Goal: Task Accomplishment & Management: Manage account settings

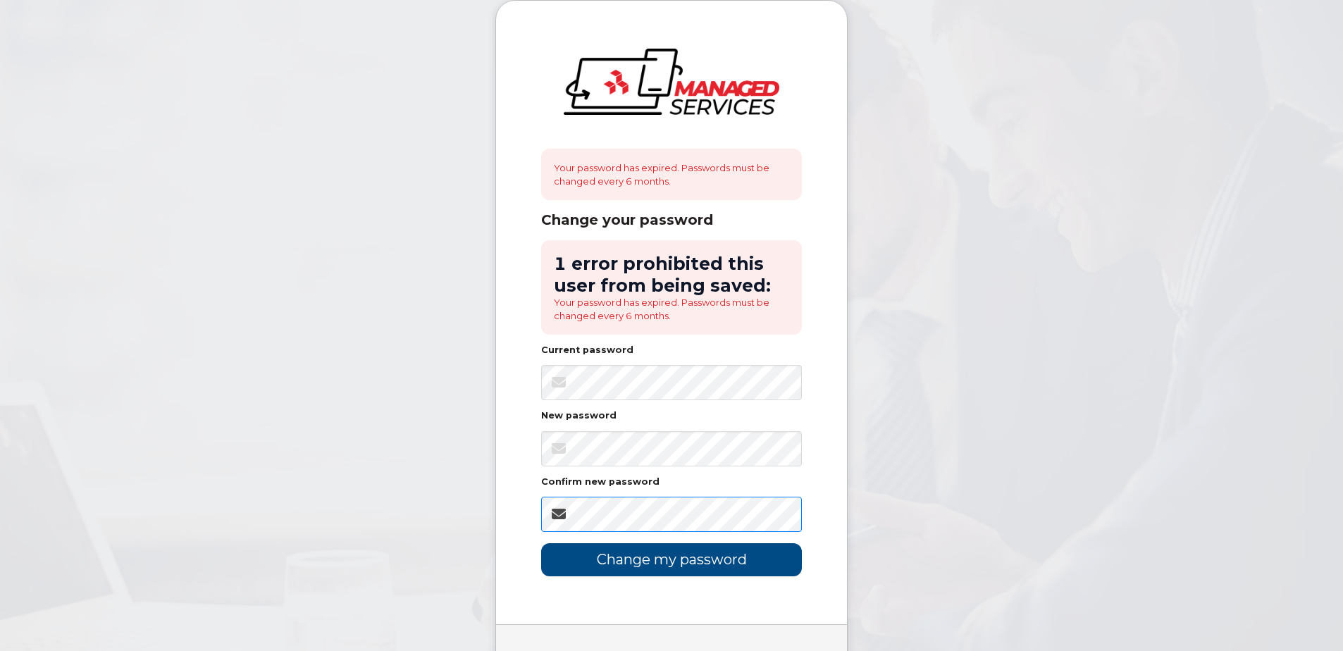
click at [541, 543] on input "Change my password" at bounding box center [671, 559] width 261 height 33
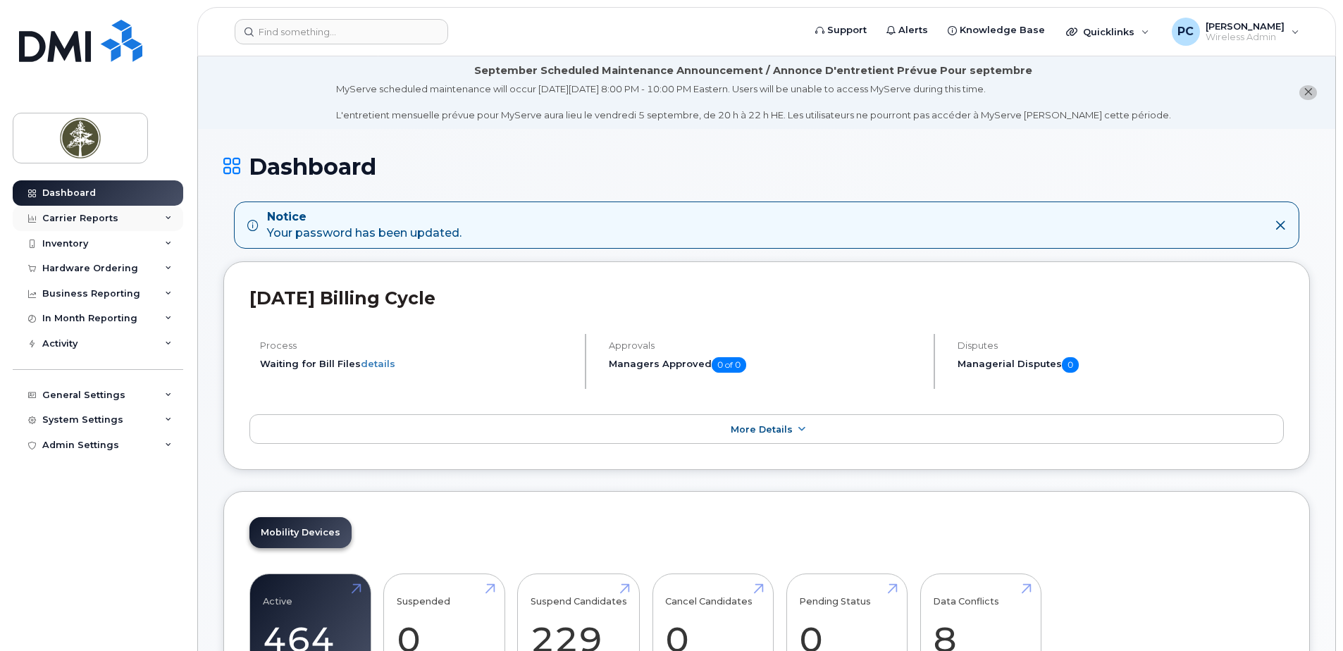
click at [155, 214] on div "Carrier Reports" at bounding box center [98, 218] width 171 height 25
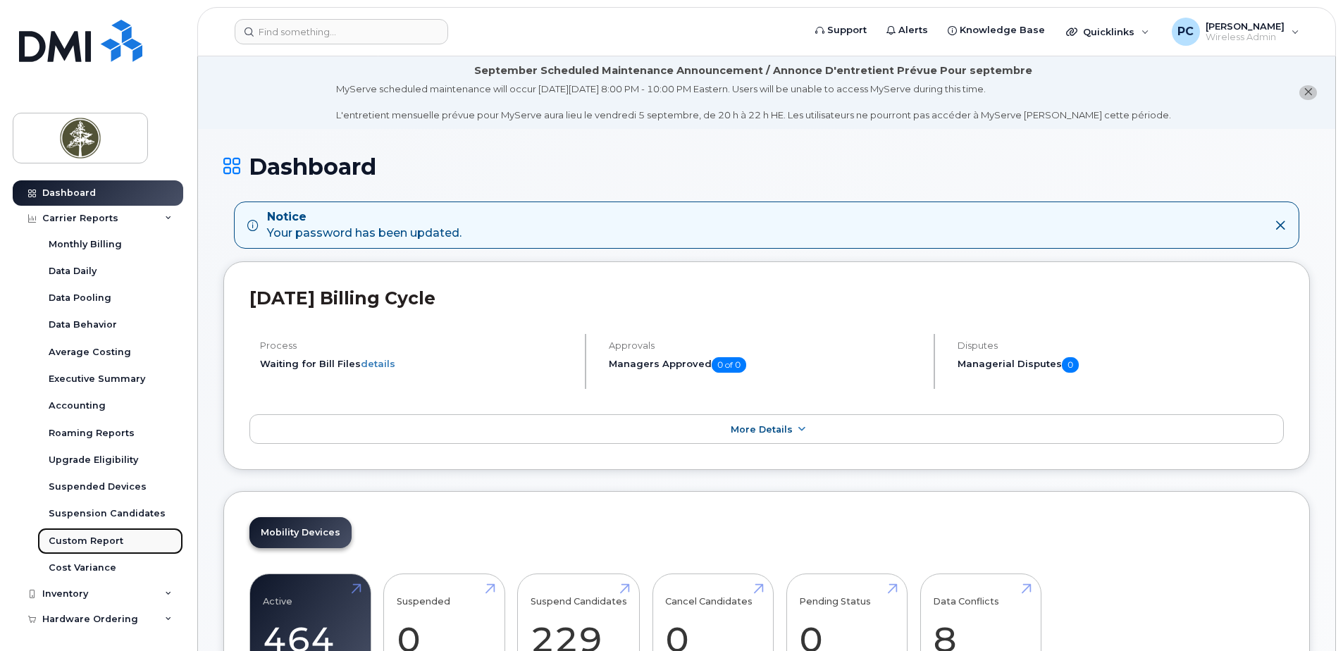
click at [122, 537] on link "Custom Report" at bounding box center [110, 541] width 146 height 27
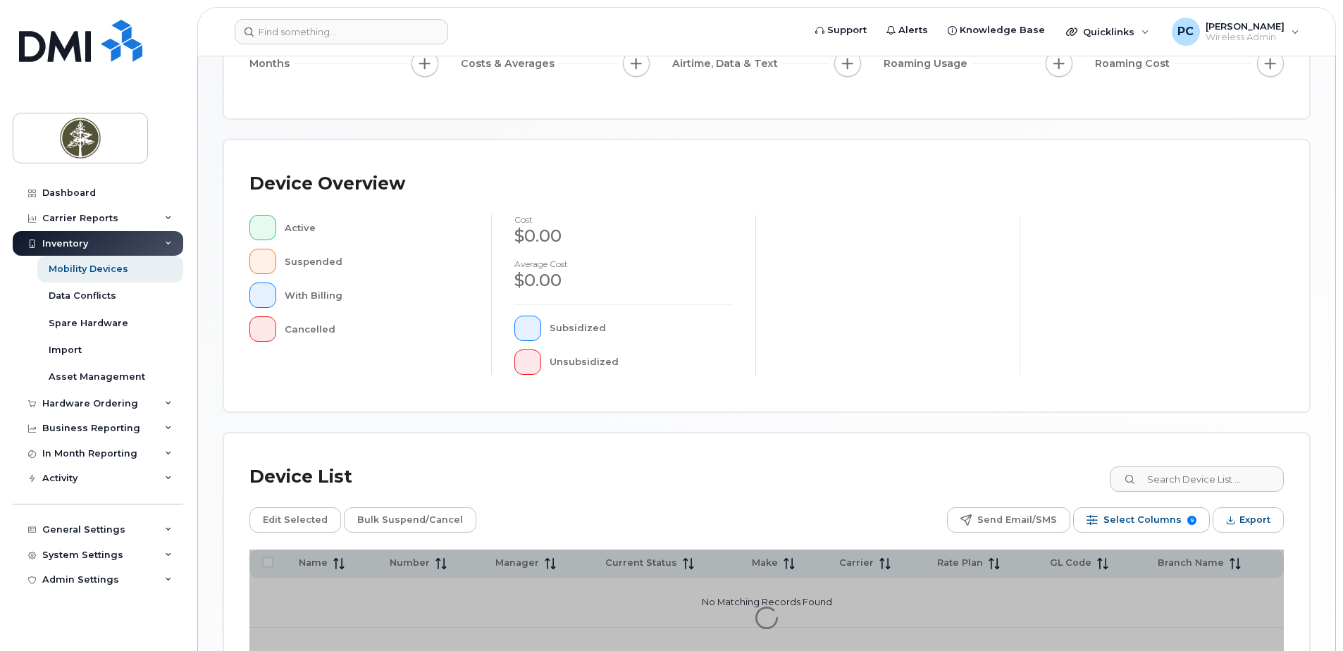
scroll to position [318, 0]
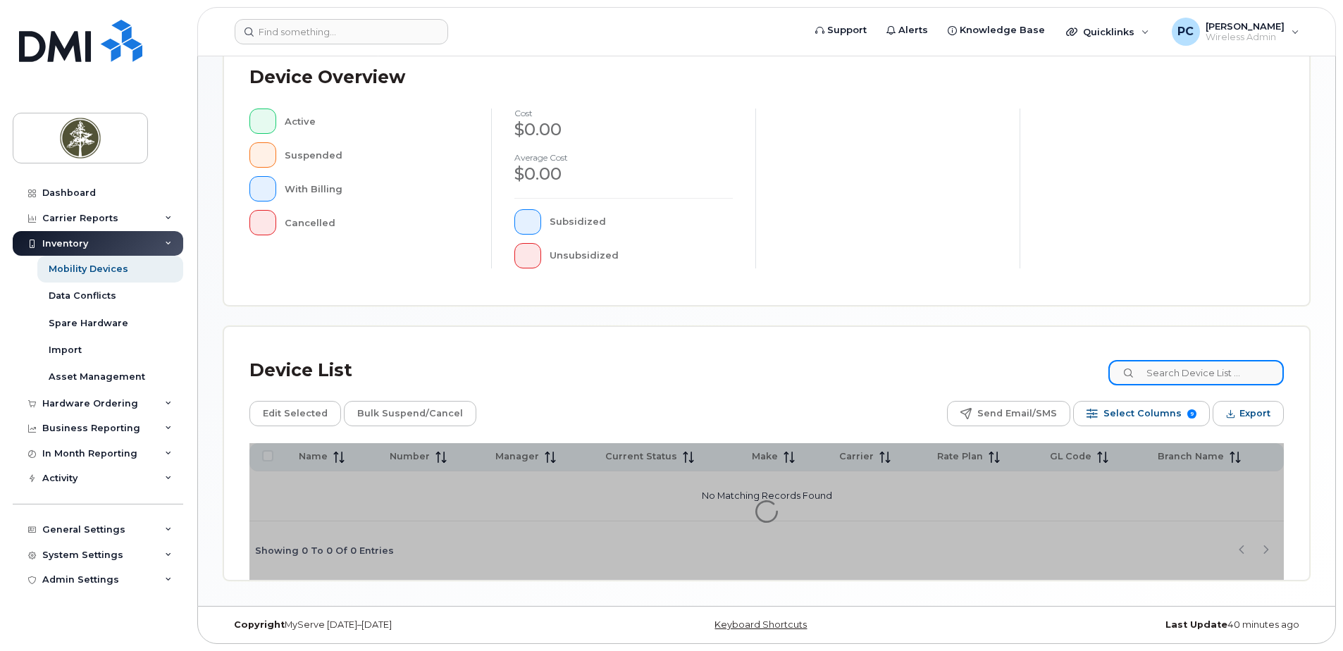
click at [1204, 369] on input at bounding box center [1196, 372] width 175 height 25
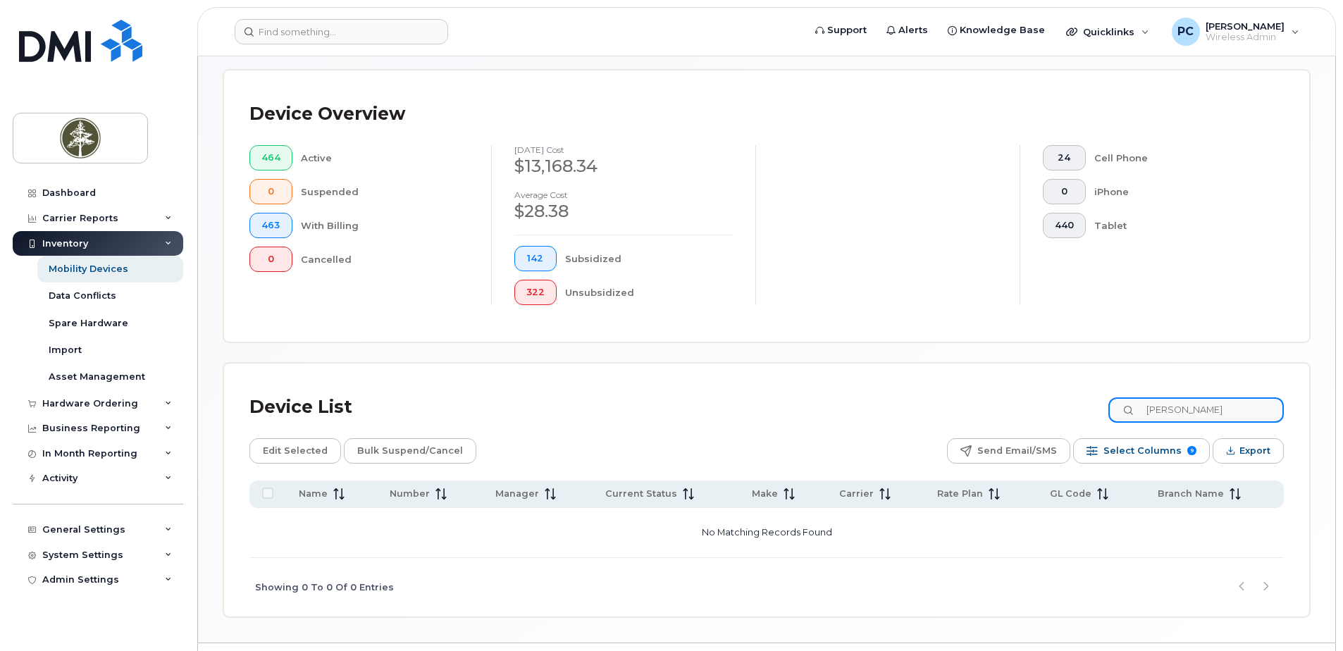
click at [1211, 412] on input "Sabina" at bounding box center [1196, 409] width 175 height 25
type input "S"
type input "89302610104373534276"
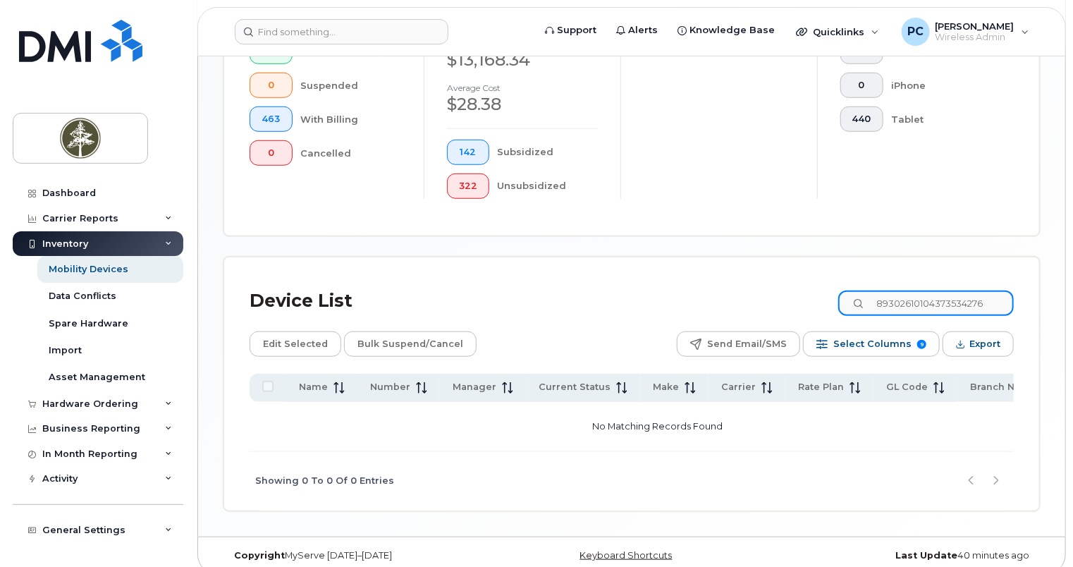
scroll to position [495, 0]
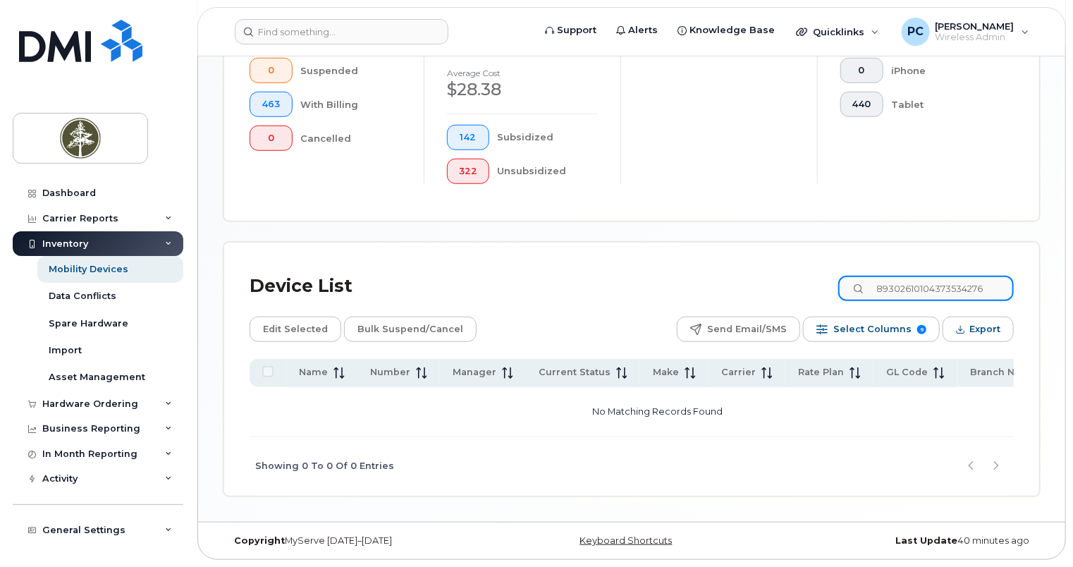
drag, startPoint x: 1002, startPoint y: 290, endPoint x: 807, endPoint y: 286, distance: 195.3
click at [807, 286] on div "Device List 89302610104373534276" at bounding box center [631, 286] width 764 height 37
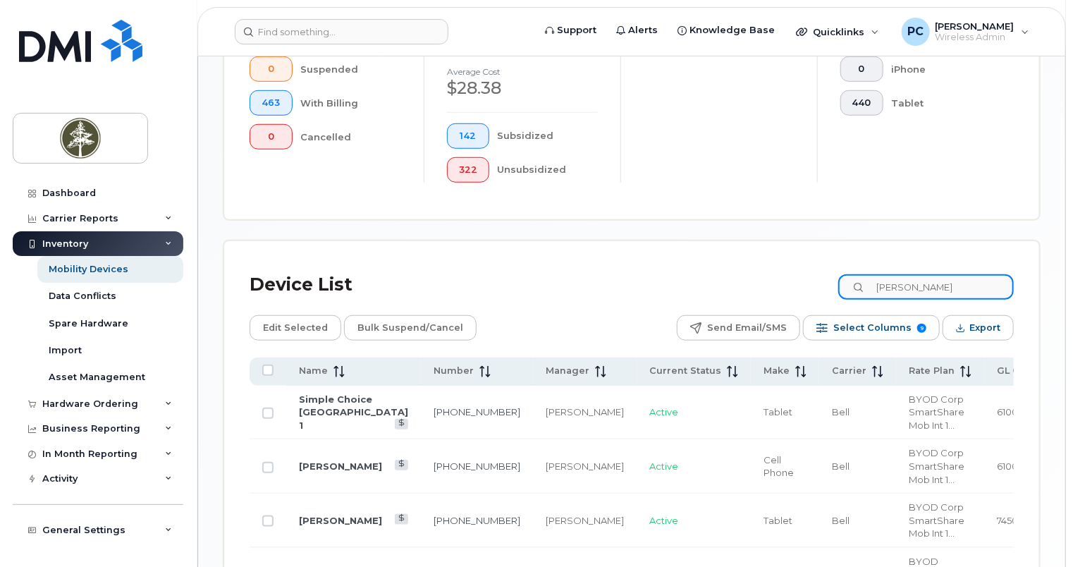
type input "samantha carson"
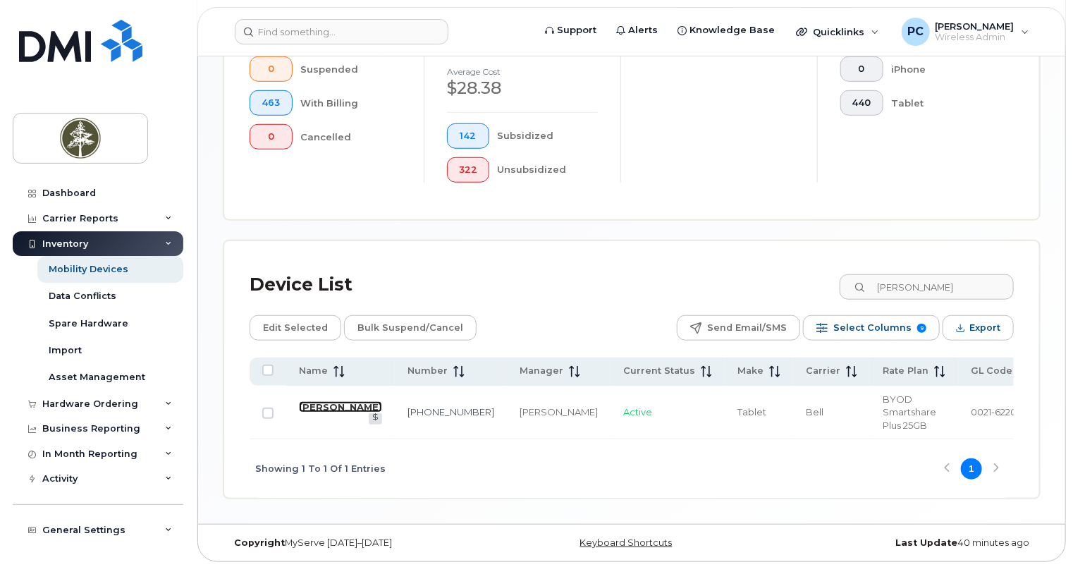
click at [315, 405] on link "[PERSON_NAME]" at bounding box center [340, 406] width 83 height 11
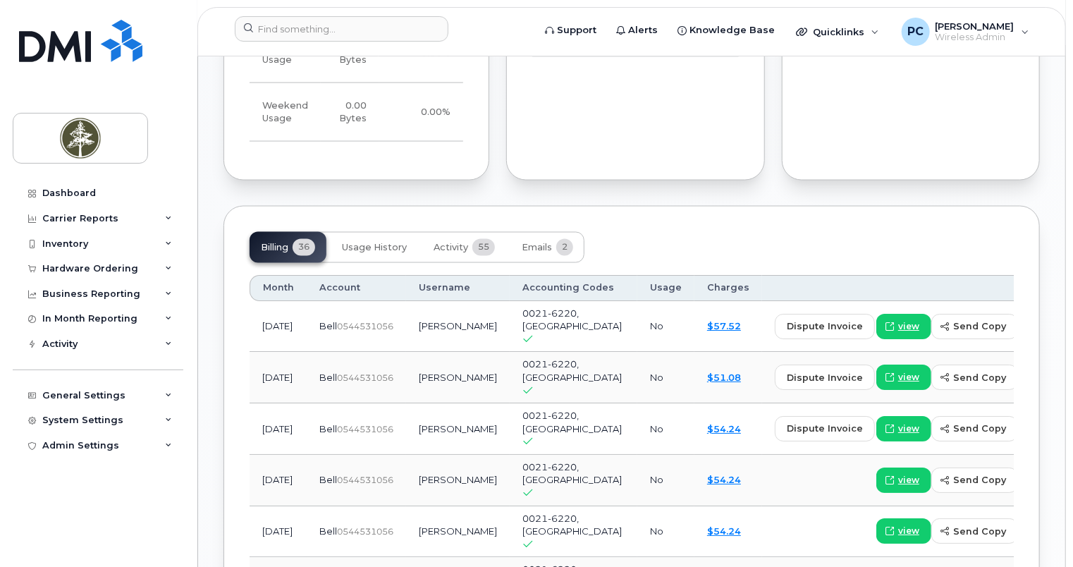
scroll to position [1128, 0]
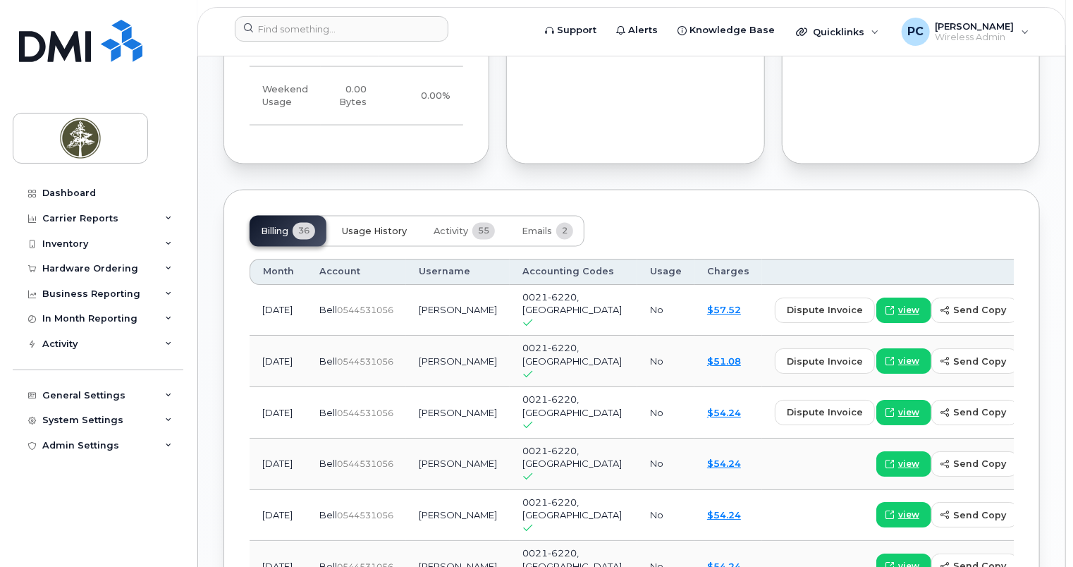
click at [388, 226] on span "Usage History" at bounding box center [374, 231] width 65 height 11
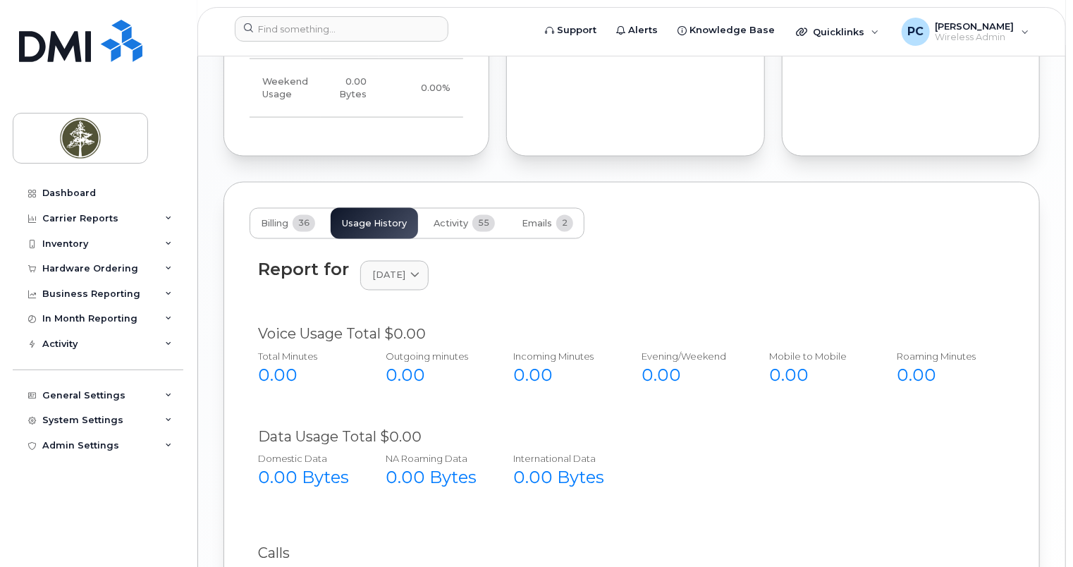
scroll to position [1085, 0]
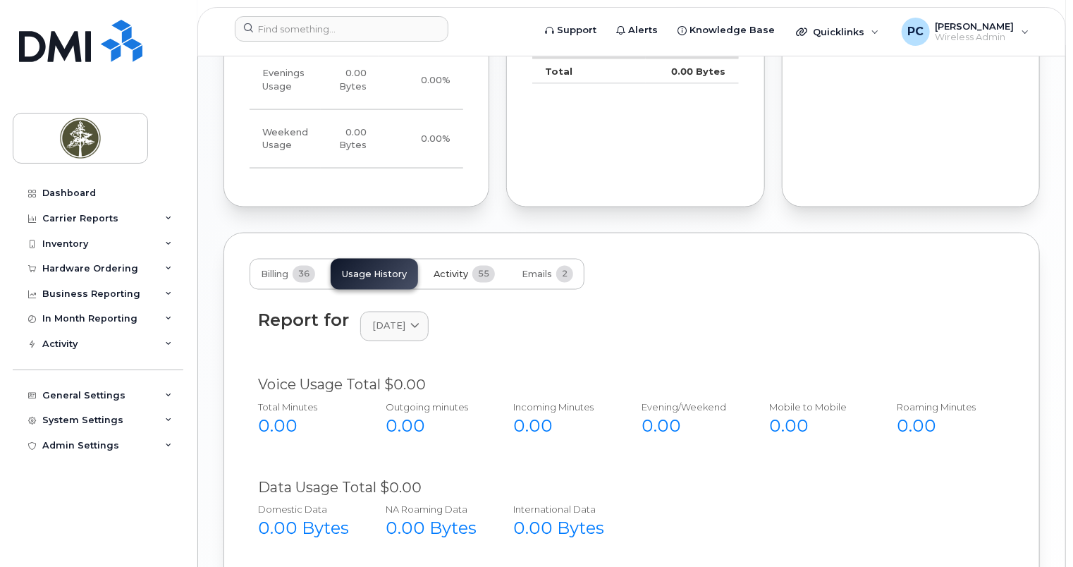
click at [454, 269] on span "Activity" at bounding box center [450, 274] width 35 height 11
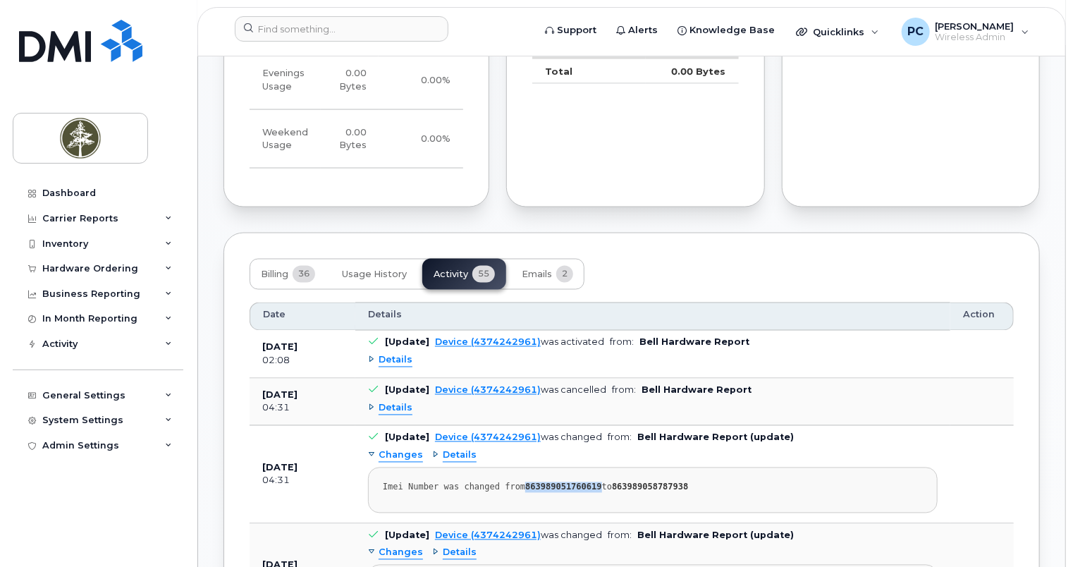
drag, startPoint x: 517, startPoint y: 471, endPoint x: 586, endPoint y: 471, distance: 69.8
click at [586, 482] on strong "863989051760619" at bounding box center [563, 487] width 76 height 10
copy strong "863989051760619"
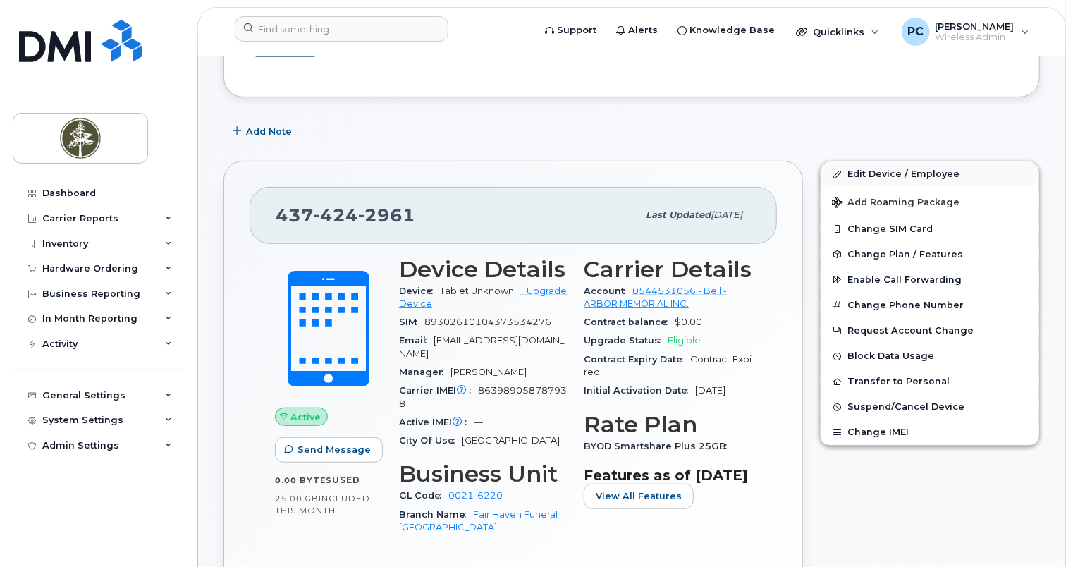
scroll to position [380, 0]
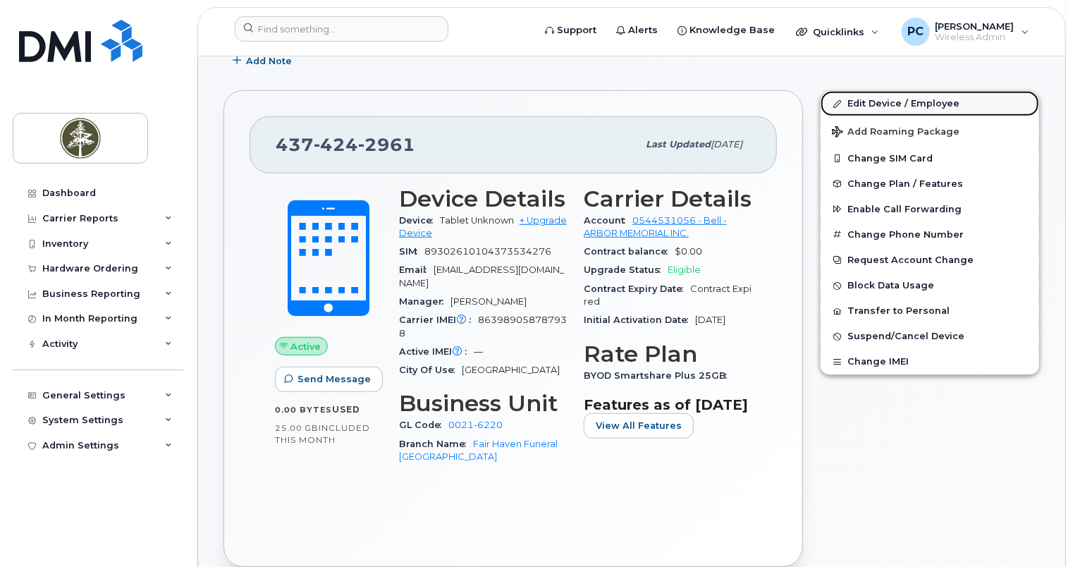
click at [886, 91] on link "Edit Device / Employee" at bounding box center [929, 103] width 218 height 25
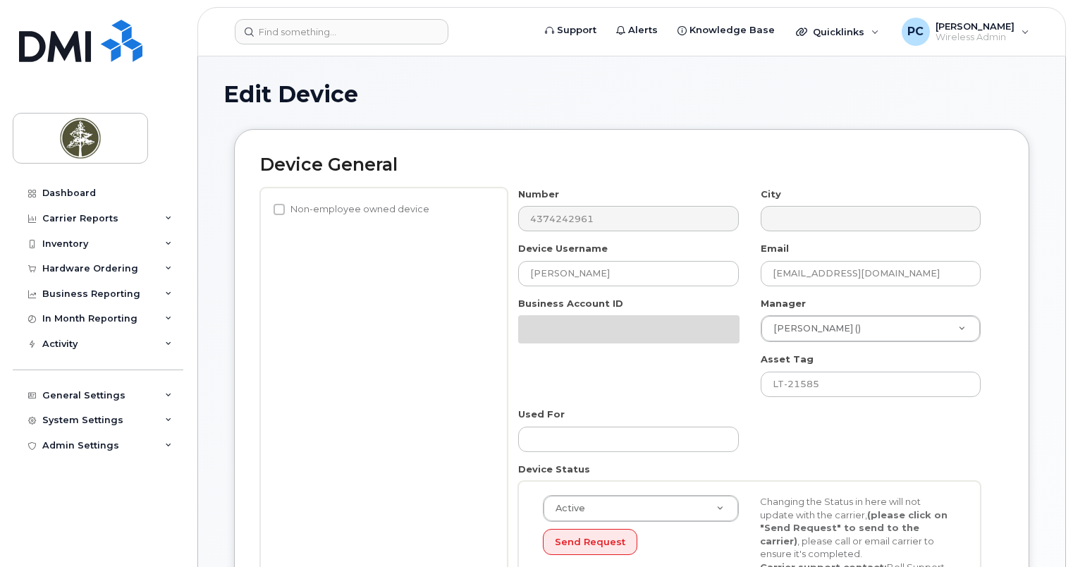
select select "4681529"
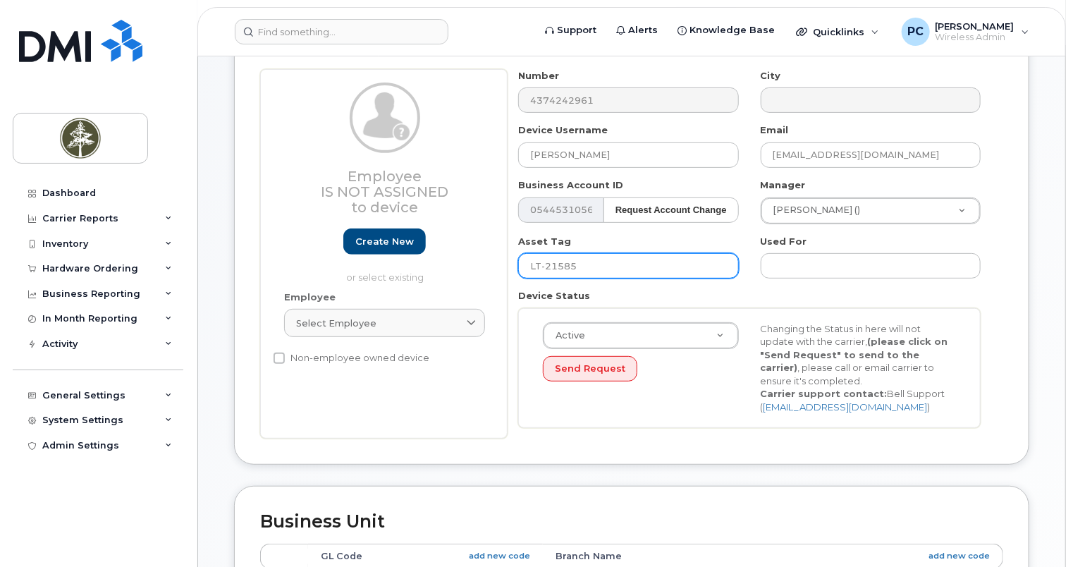
scroll to position [211, 0]
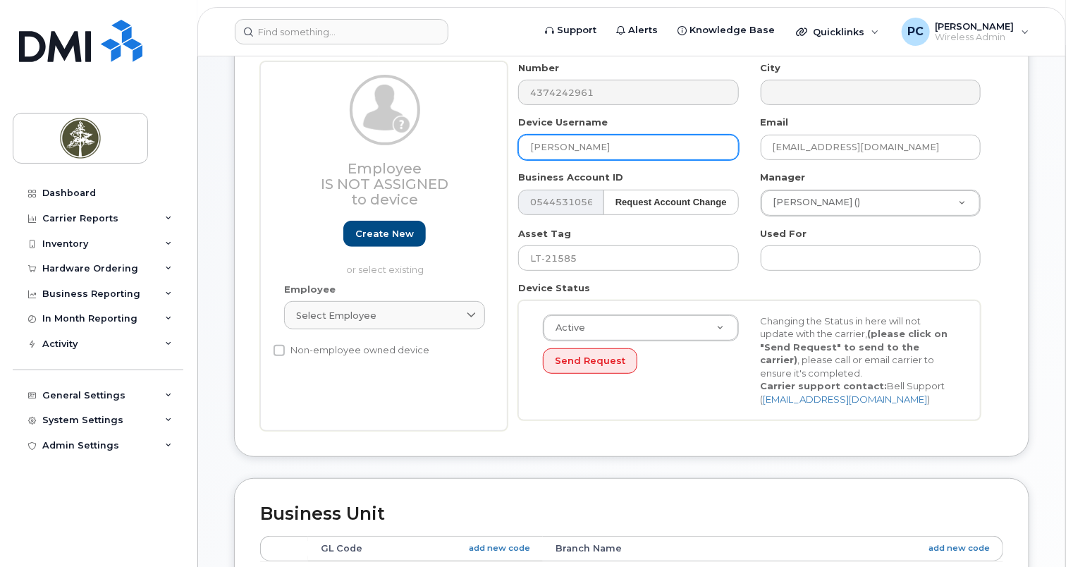
click at [644, 138] on input "[PERSON_NAME]" at bounding box center [628, 147] width 220 height 25
type input "S"
type input "[PERSON_NAME]"
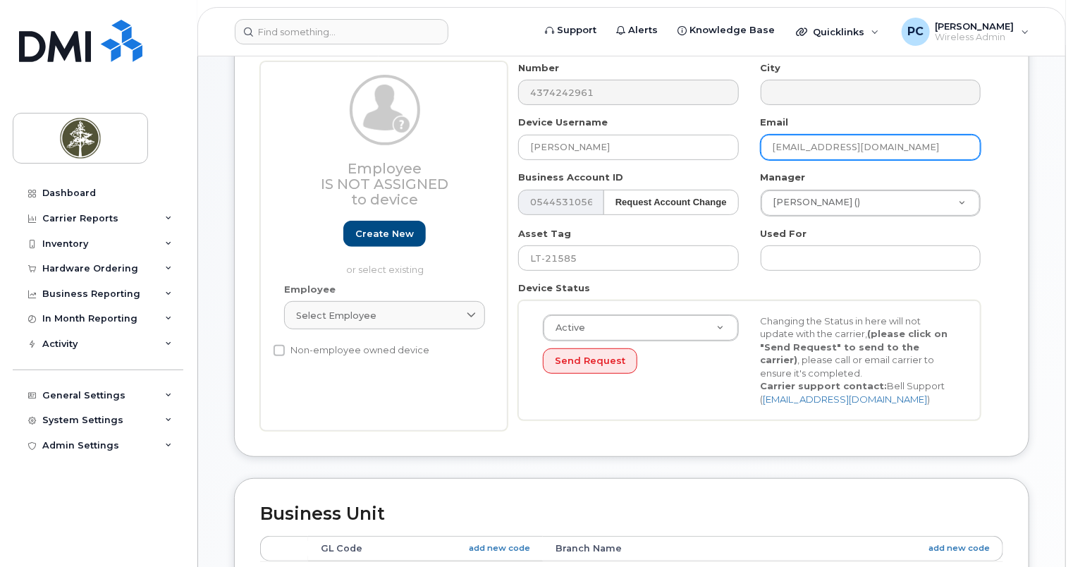
click at [805, 137] on input "SCarson@arbormemorial.com" at bounding box center [870, 147] width 220 height 25
drag, startPoint x: 808, startPoint y: 135, endPoint x: 746, endPoint y: 132, distance: 62.8
click at [746, 132] on div "Number 4374242961 City Device Username Joel Laplap Email SCarson@arbormemorial.…" at bounding box center [749, 245] width 484 height 369
click at [917, 135] on input "Jlaplap@arbormemorial.com" at bounding box center [870, 147] width 220 height 25
drag, startPoint x: 917, startPoint y: 130, endPoint x: 747, endPoint y: 133, distance: 169.9
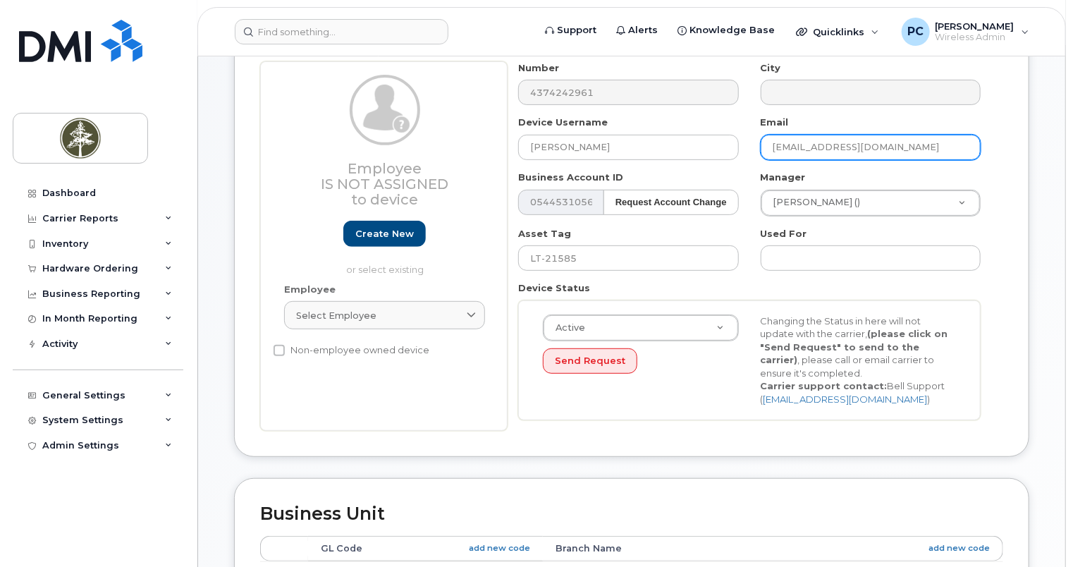
click at [747, 133] on div "Number 4374242961 City Device Username Joel Laplap Email Jlaplap@arbormemorial.…" at bounding box center [749, 245] width 484 height 369
paste input "L"
type input "[EMAIL_ADDRESS][DOMAIN_NAME]"
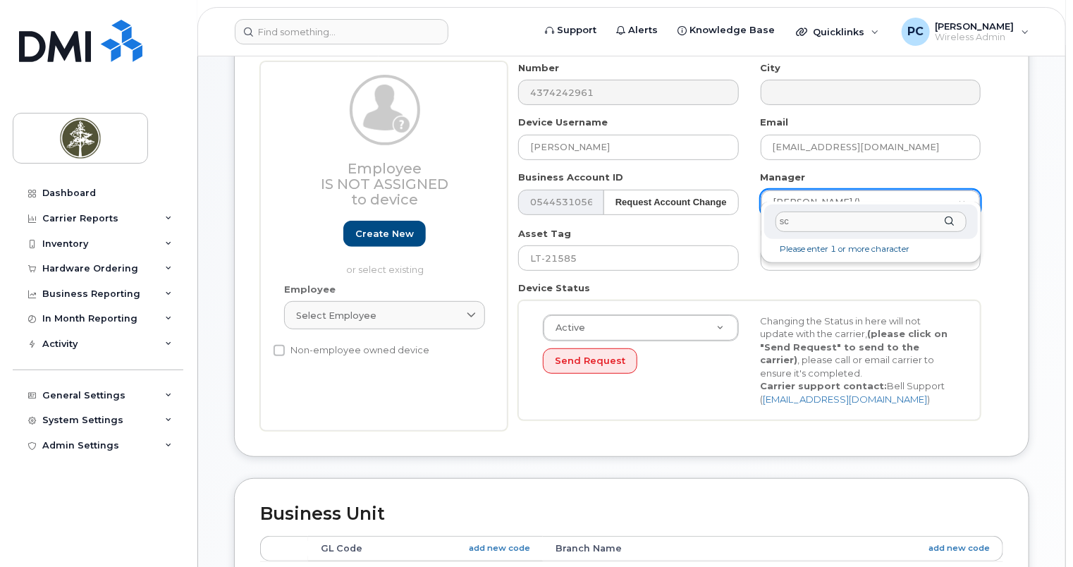
type input "s"
drag, startPoint x: 832, startPoint y: 218, endPoint x: 753, endPoint y: 225, distance: 79.2
click at [753, 225] on body "Support Alerts Knowledge Base Quicklinks Suspend / Cancel Device Change SIM Car…" at bounding box center [536, 465] width 1073 height 1352
paste input "tt Cameron"
type input "Scott Cameron"
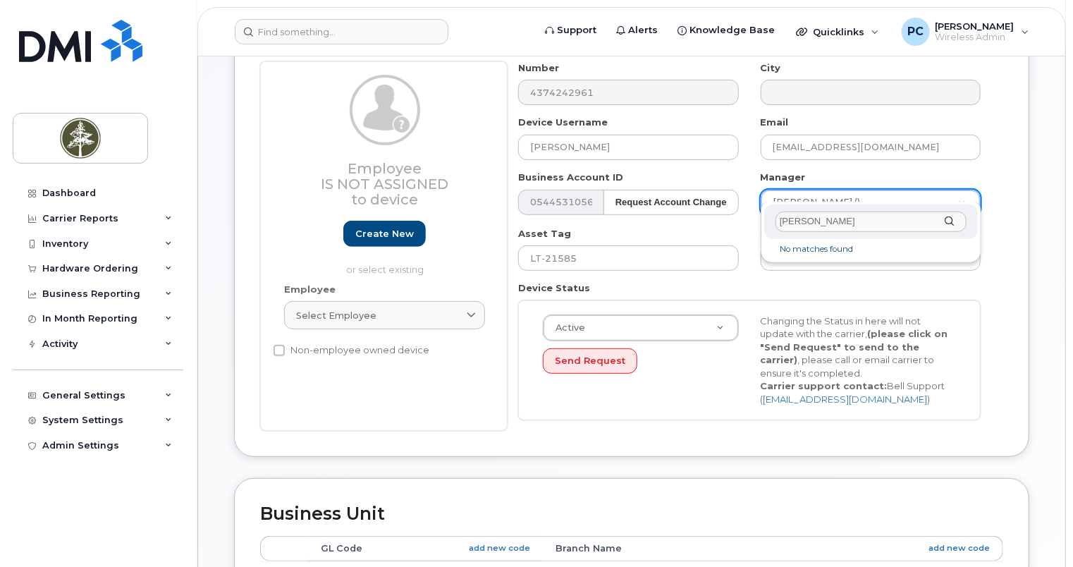
click at [909, 251] on li "No matches found" at bounding box center [871, 249] width 208 height 15
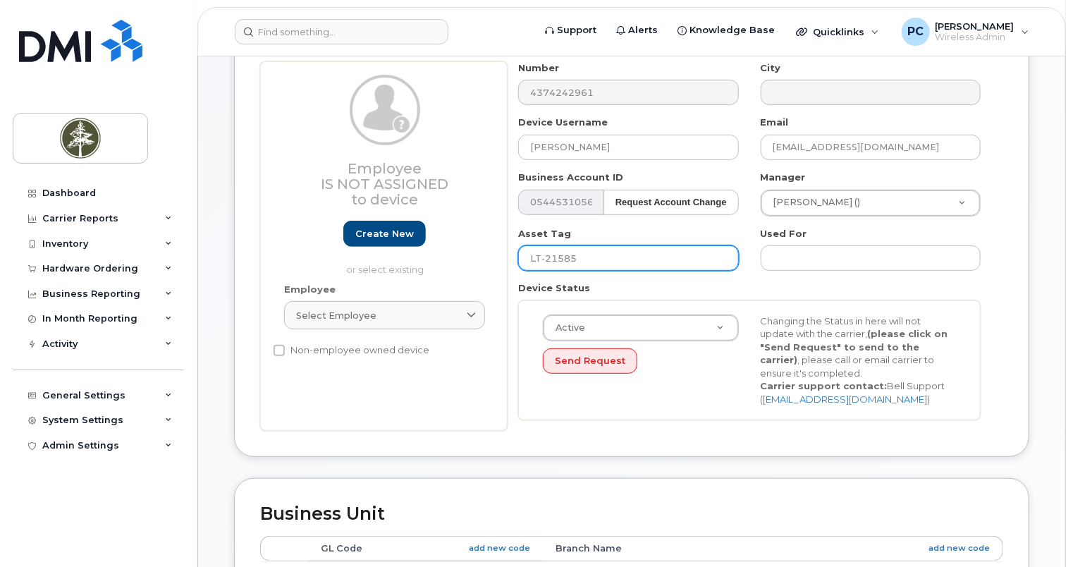
drag, startPoint x: 587, startPoint y: 246, endPoint x: 478, endPoint y: 248, distance: 108.5
click at [478, 248] on div "Employee Is not assigned to device Create new or select existing Employee Selec…" at bounding box center [631, 245] width 743 height 369
paste input "TB-2372"
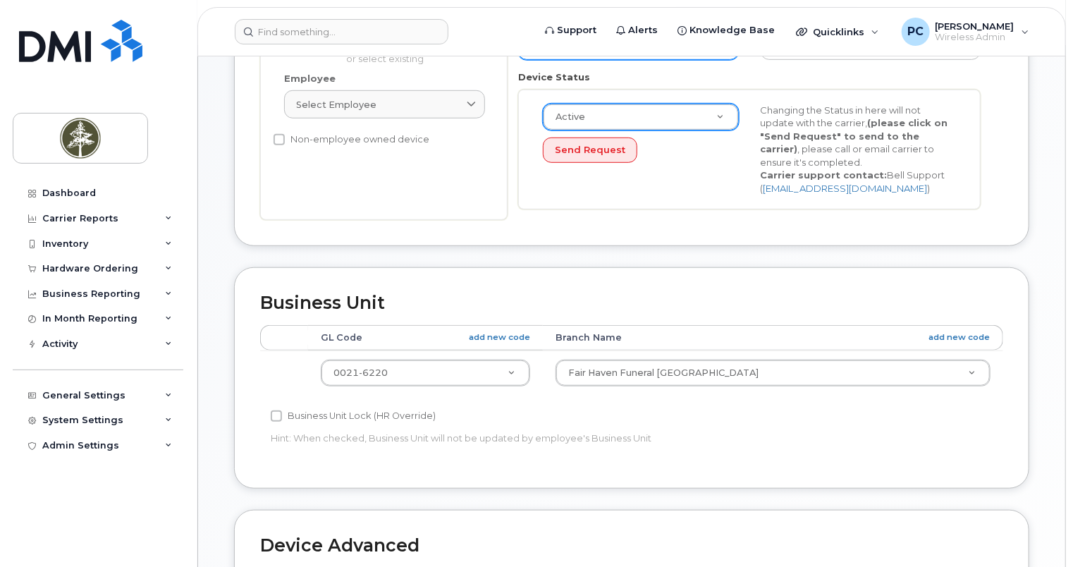
scroll to position [423, 0]
type input "TB-2372"
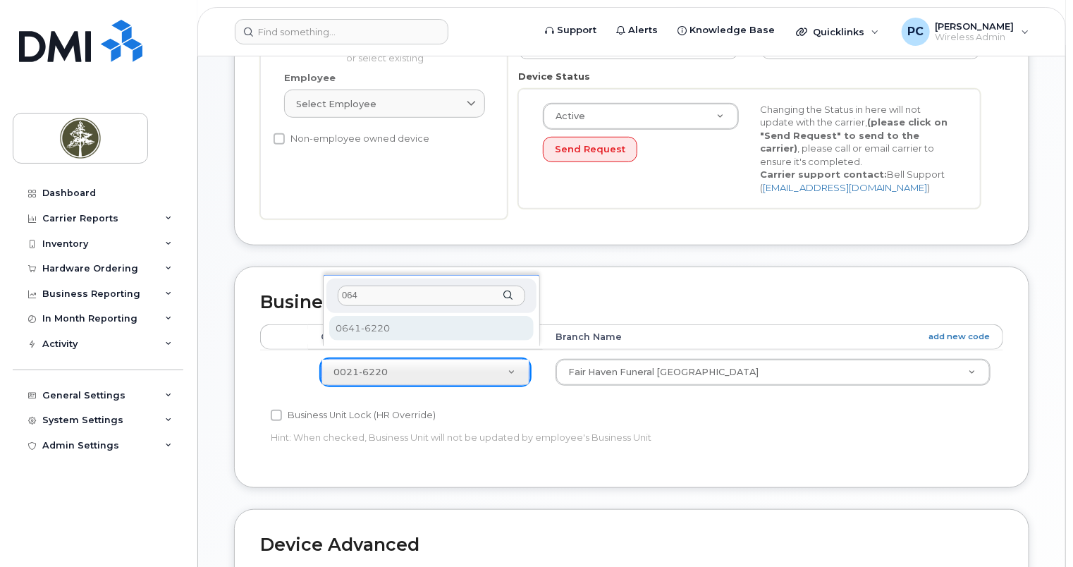
type input "064"
select select "4681878"
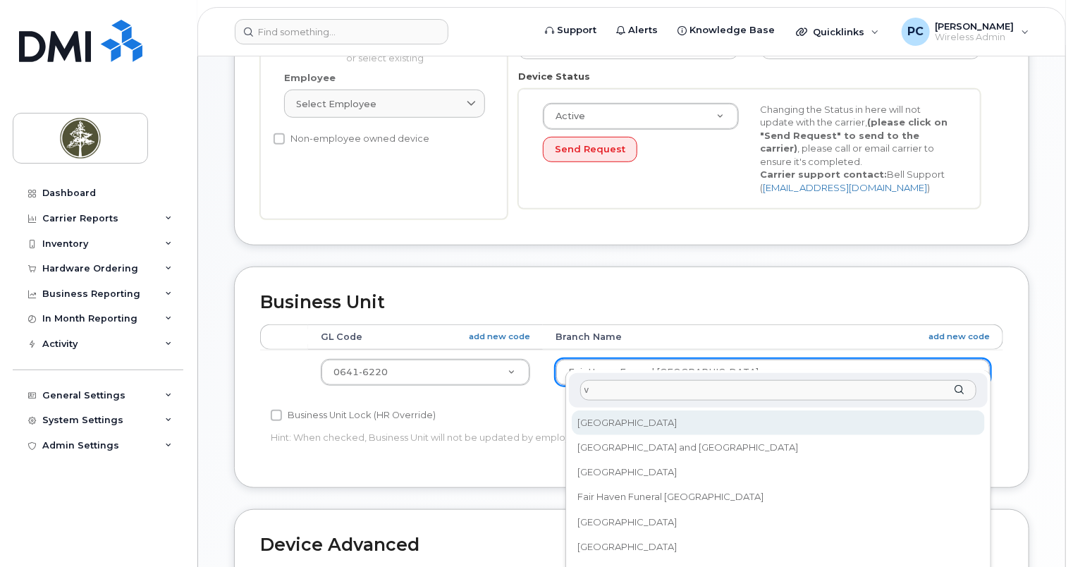
scroll to position [0, 0]
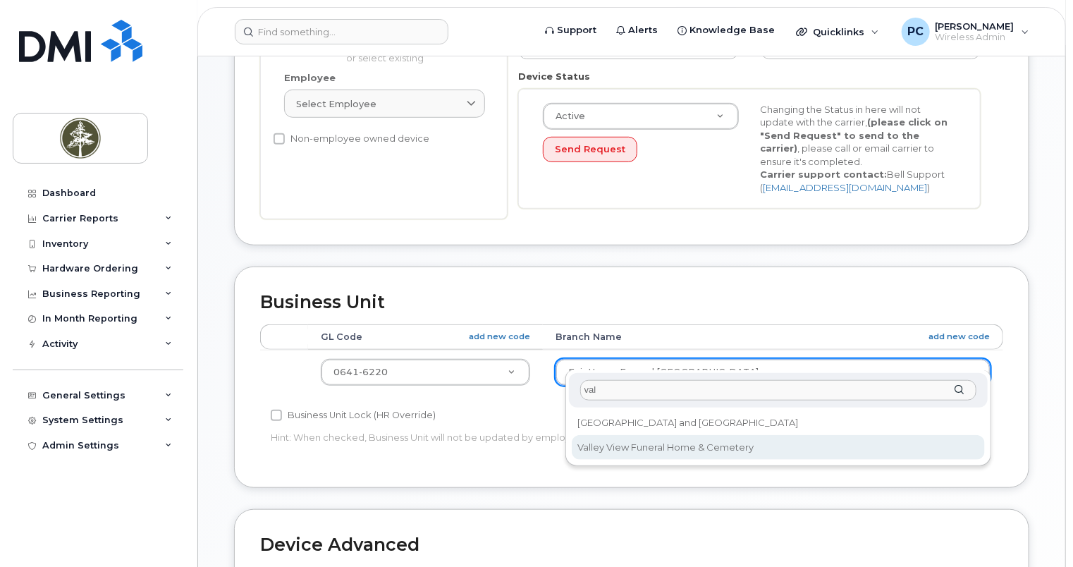
type input "val"
select select "4681894"
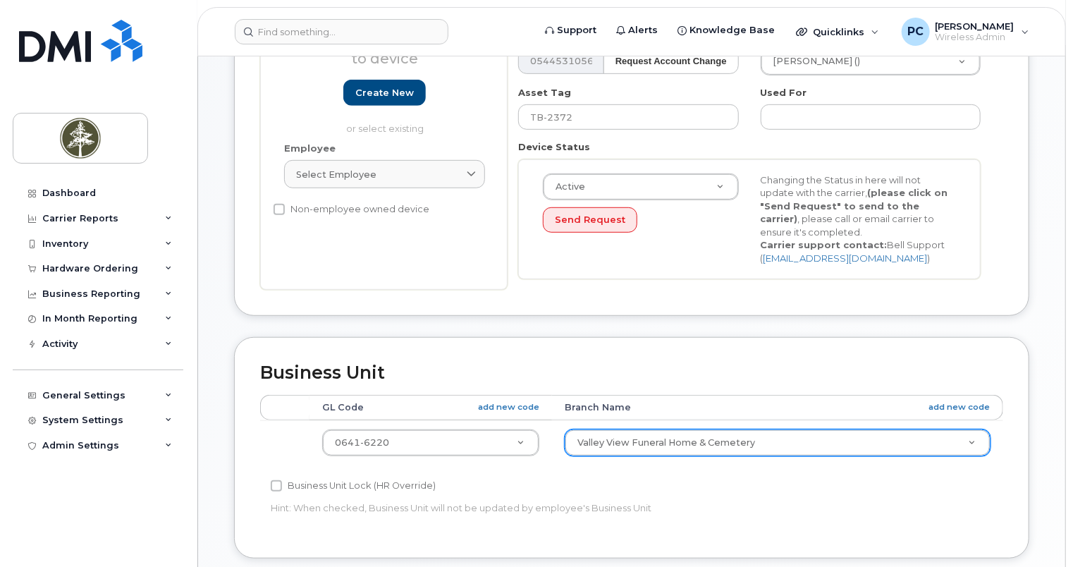
scroll to position [705, 0]
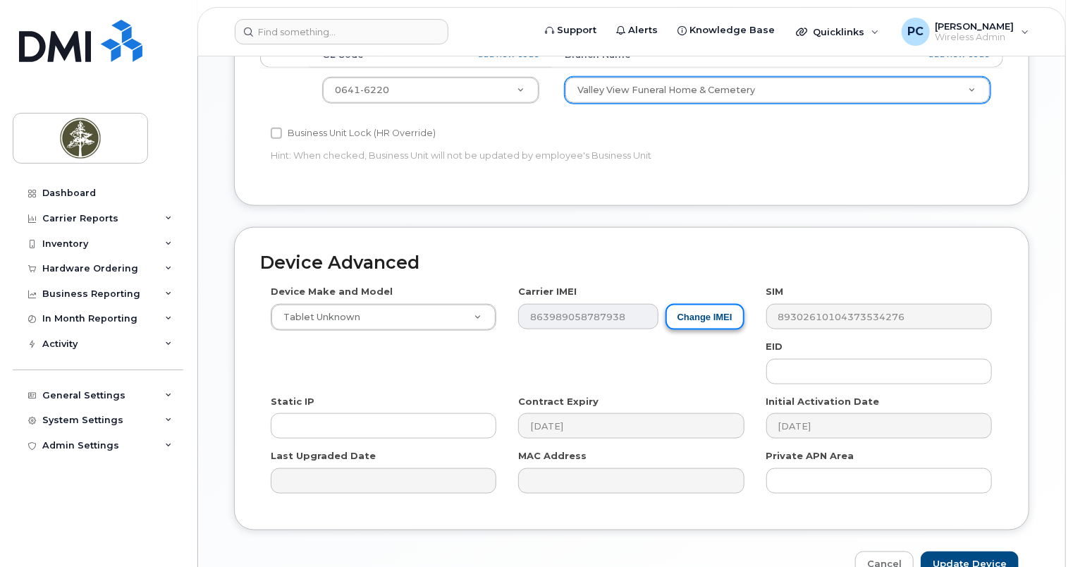
click at [690, 304] on button "Change IMEI" at bounding box center [704, 317] width 79 height 26
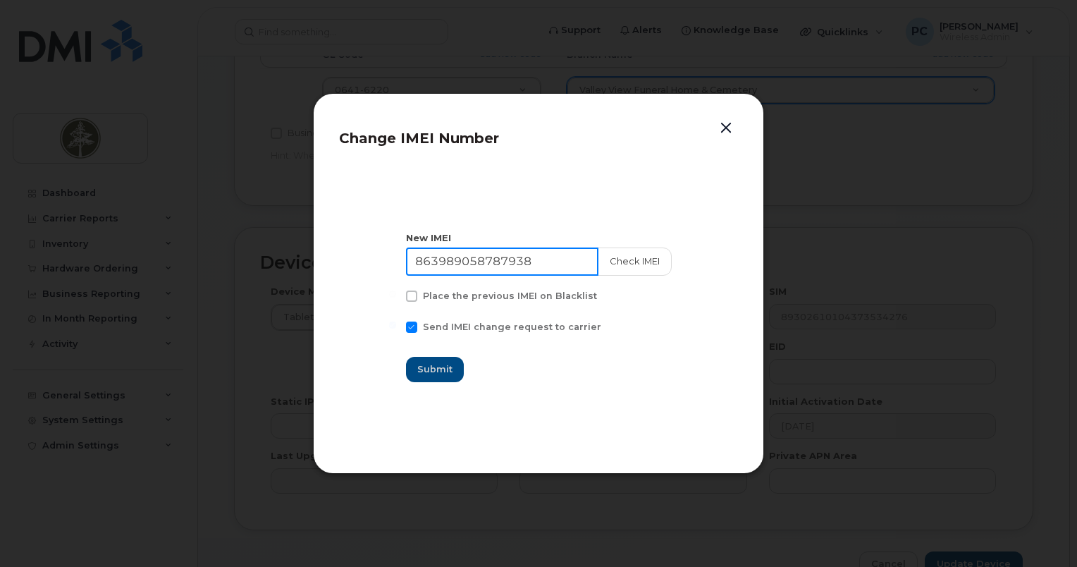
drag, startPoint x: 545, startPoint y: 257, endPoint x: 378, endPoint y: 247, distance: 166.6
click at [378, 247] on section "New IMEI 863989058787938 Check IMEI Place the previous IMEI on Blacklist Send I…" at bounding box center [538, 307] width 399 height 282
paste input "351602806312417"
type input "351602806312417"
click at [453, 364] on span "Submit" at bounding box center [435, 368] width 35 height 13
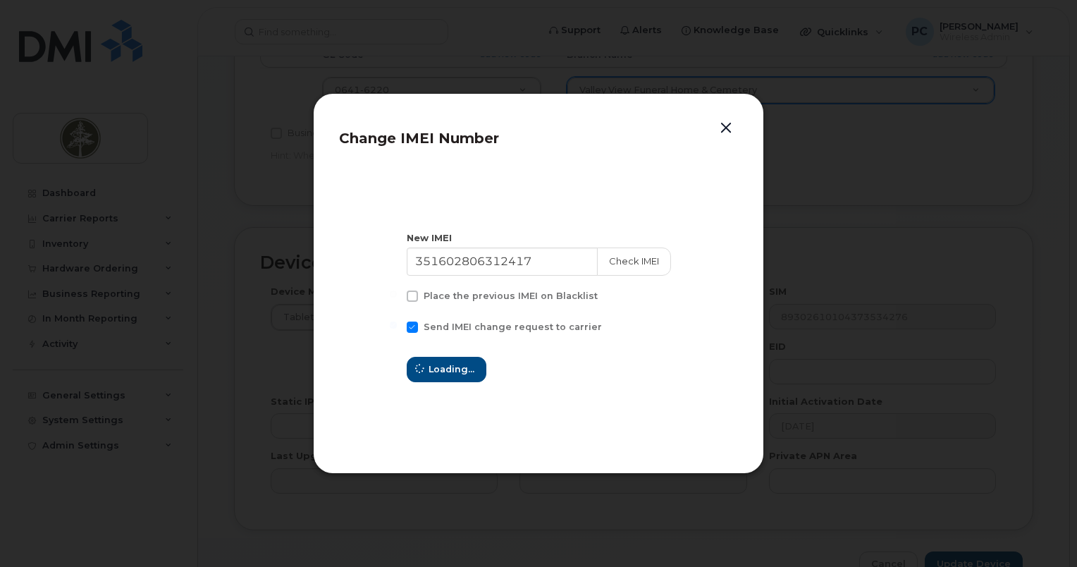
type input "351602806312417"
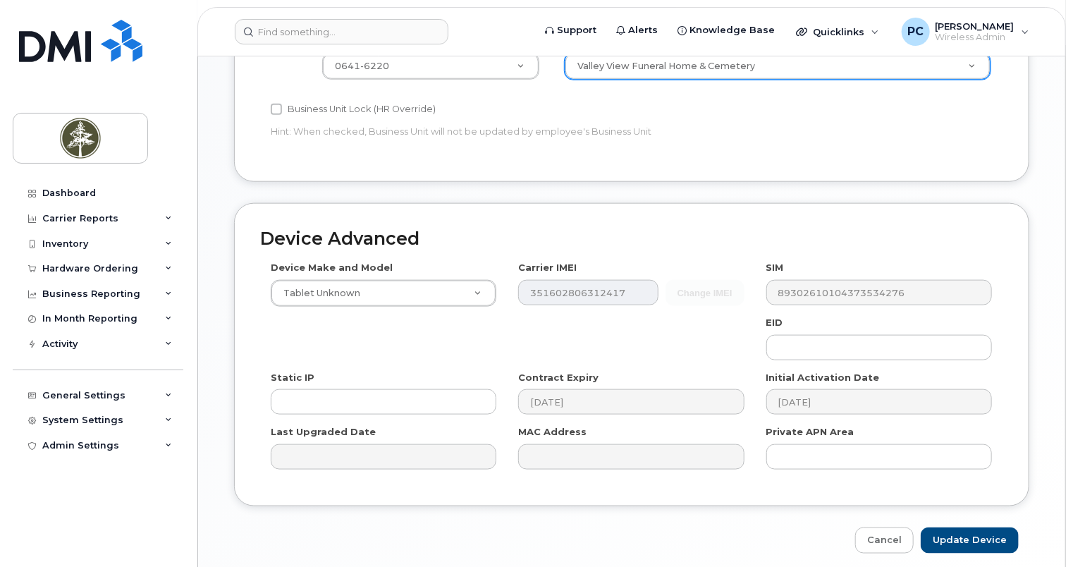
scroll to position [770, 0]
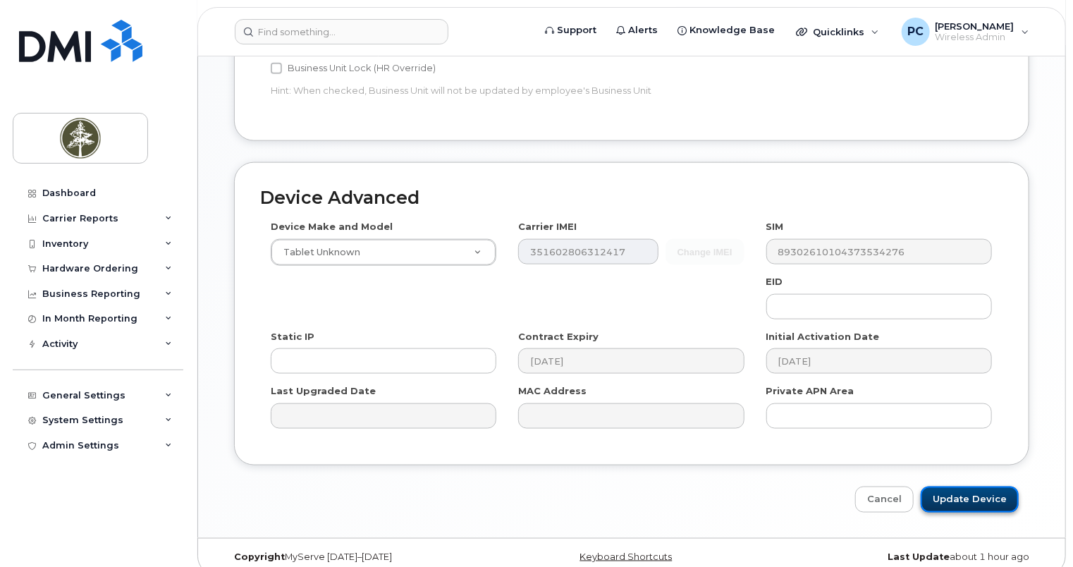
click at [956, 486] on input "Update Device" at bounding box center [969, 499] width 98 height 26
type input "Saving..."
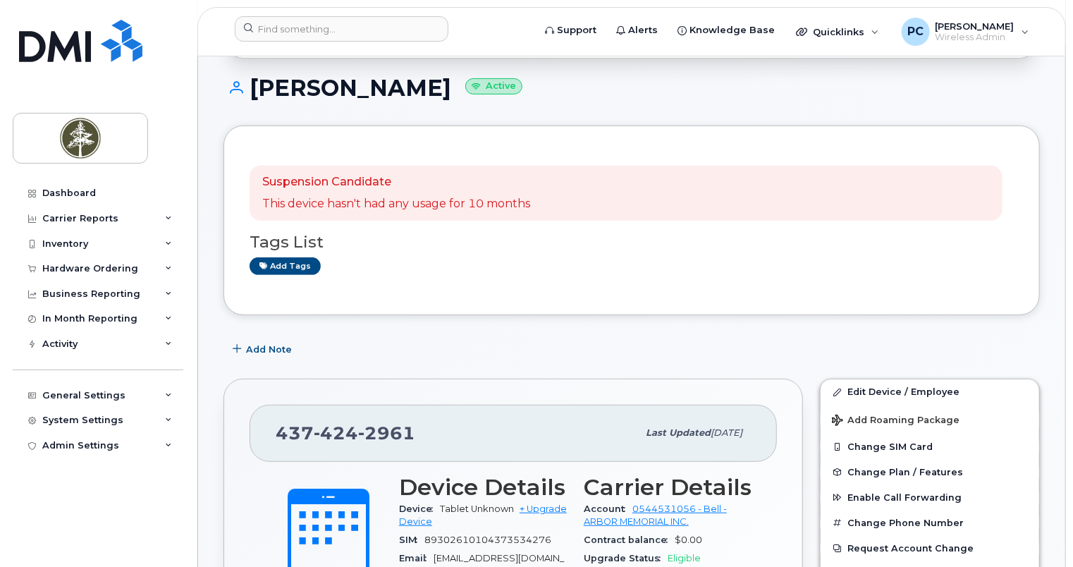
scroll to position [564, 0]
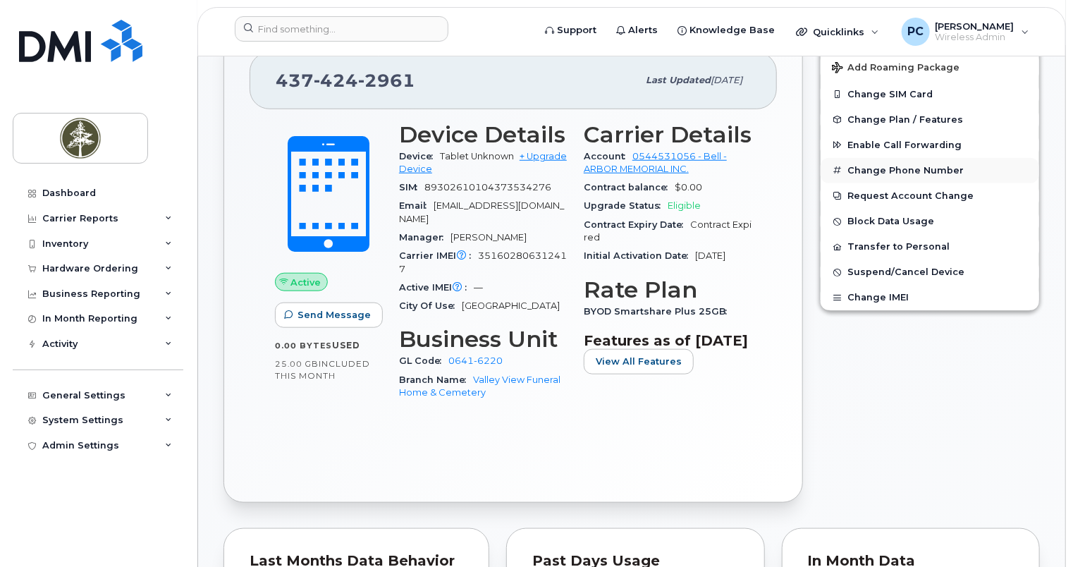
click at [858, 158] on button "Change Phone Number" at bounding box center [929, 170] width 218 height 25
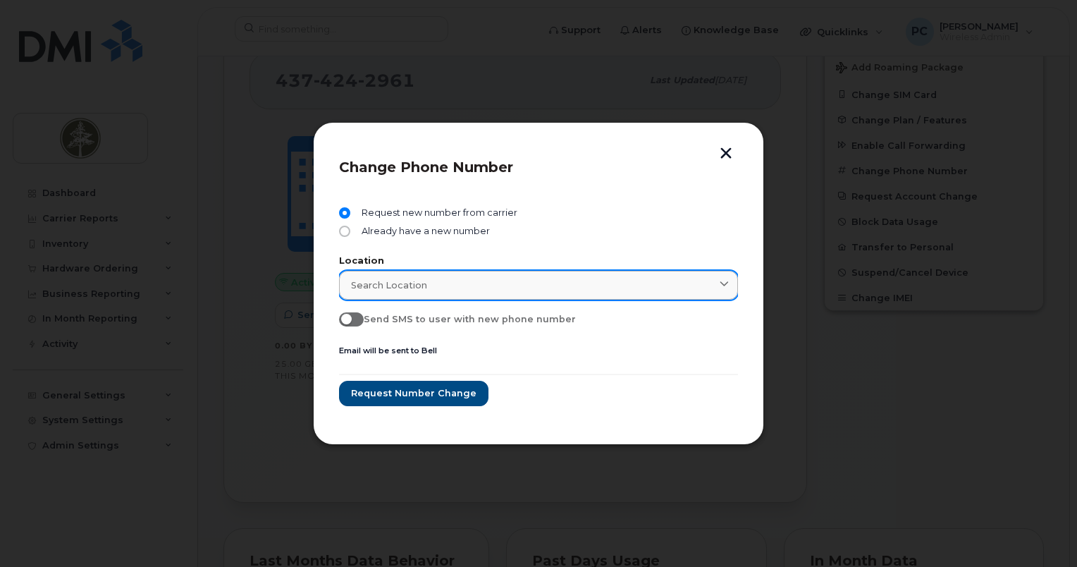
click at [447, 288] on div "Search location" at bounding box center [538, 284] width 375 height 13
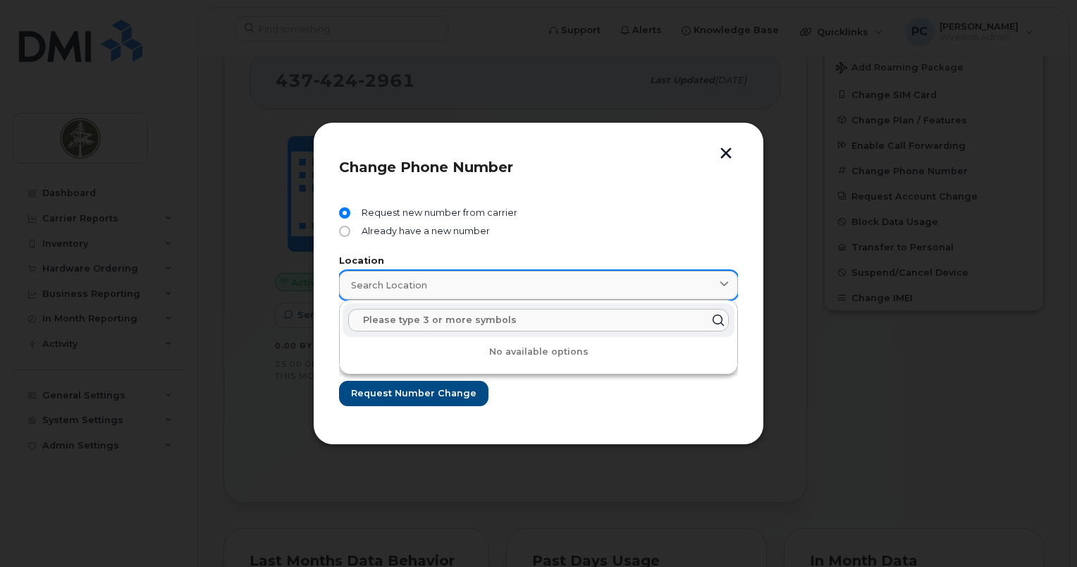
type input "b"
click at [361, 278] on span "Search location" at bounding box center [389, 284] width 76 height 13
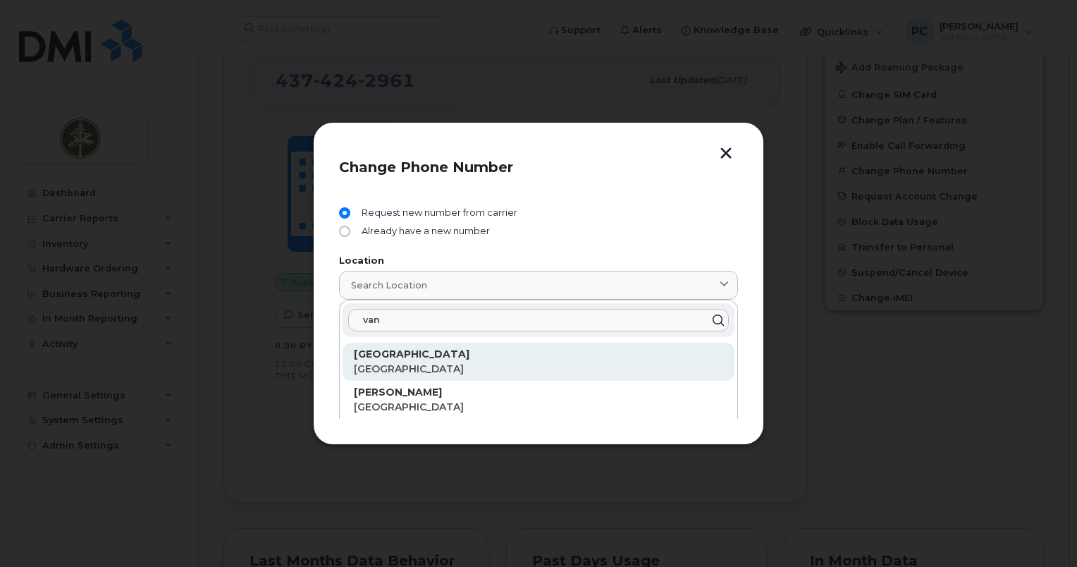
type input "van"
click at [404, 372] on span "[GEOGRAPHIC_DATA]" at bounding box center [409, 368] width 110 height 13
type input "[GEOGRAPHIC_DATA]"
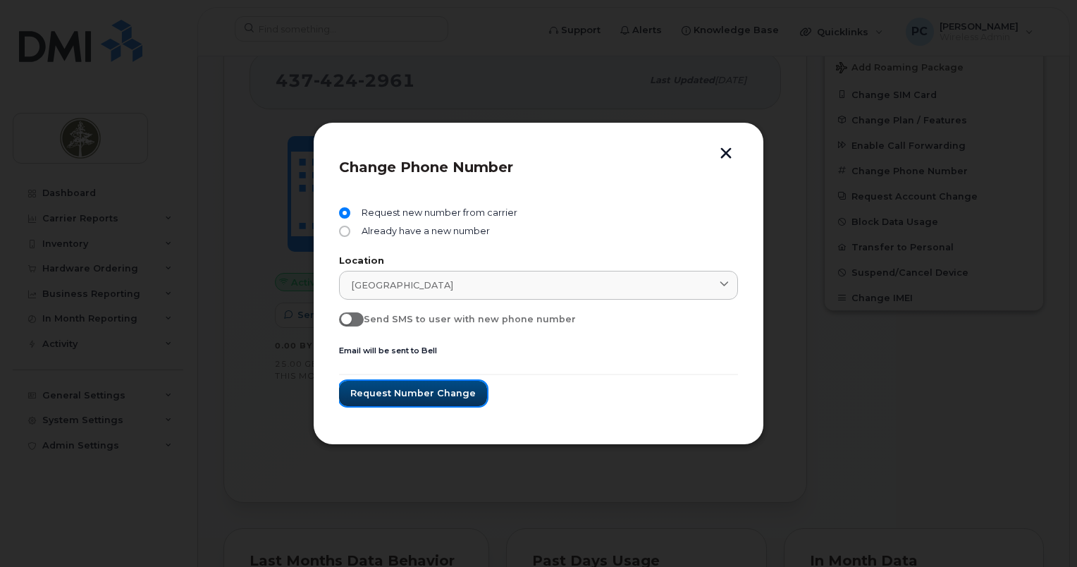
click at [442, 395] on span "Request number change" at bounding box center [412, 392] width 125 height 13
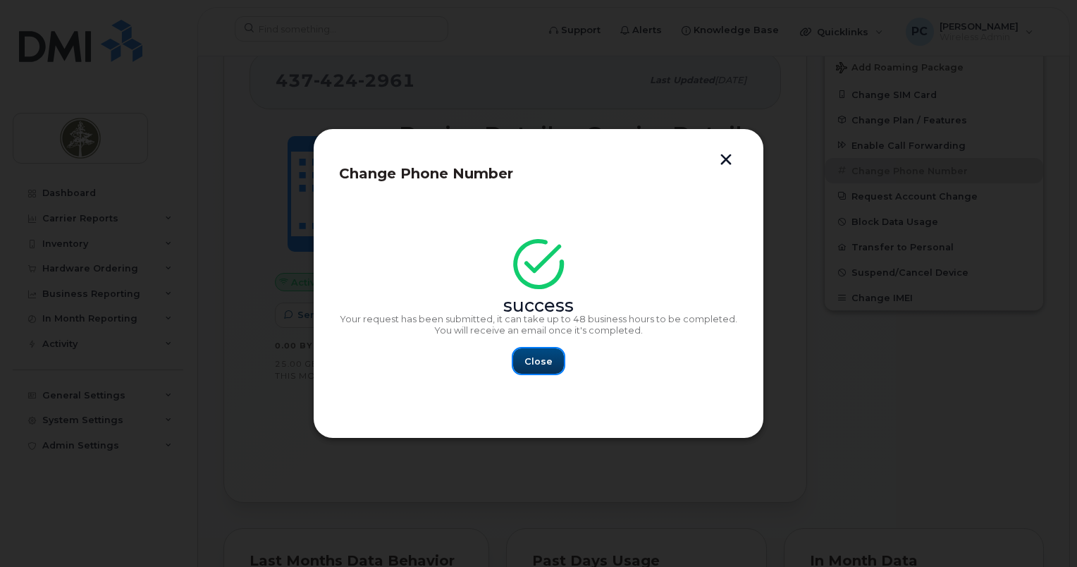
click at [527, 359] on span "Close" at bounding box center [538, 360] width 28 height 13
